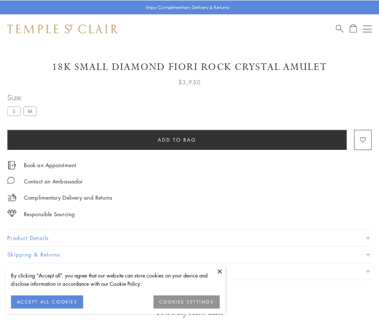
scroll to position [12, 0]
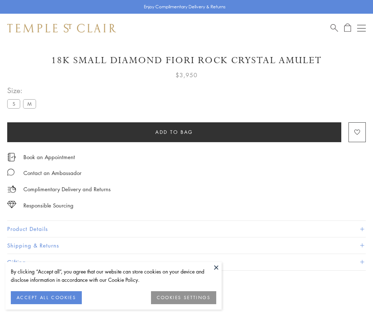
click at [174, 132] on span "Add to bag" at bounding box center [175, 132] width 38 height 8
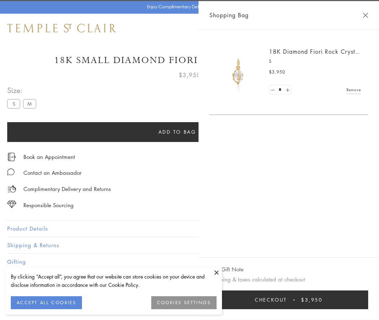
click at [287, 300] on span "Checkout" at bounding box center [271, 300] width 32 height 8
